Goal: Task Accomplishment & Management: Use online tool/utility

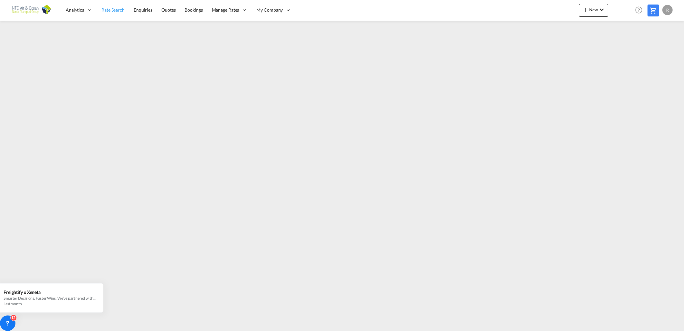
click at [107, 6] on link "Rate Search" at bounding box center [113, 10] width 32 height 21
click at [595, 12] on button "New" at bounding box center [593, 10] width 29 height 13
click at [624, 50] on span "Ratesheet" at bounding box center [620, 48] width 7 height 13
